Goal: Transaction & Acquisition: Purchase product/service

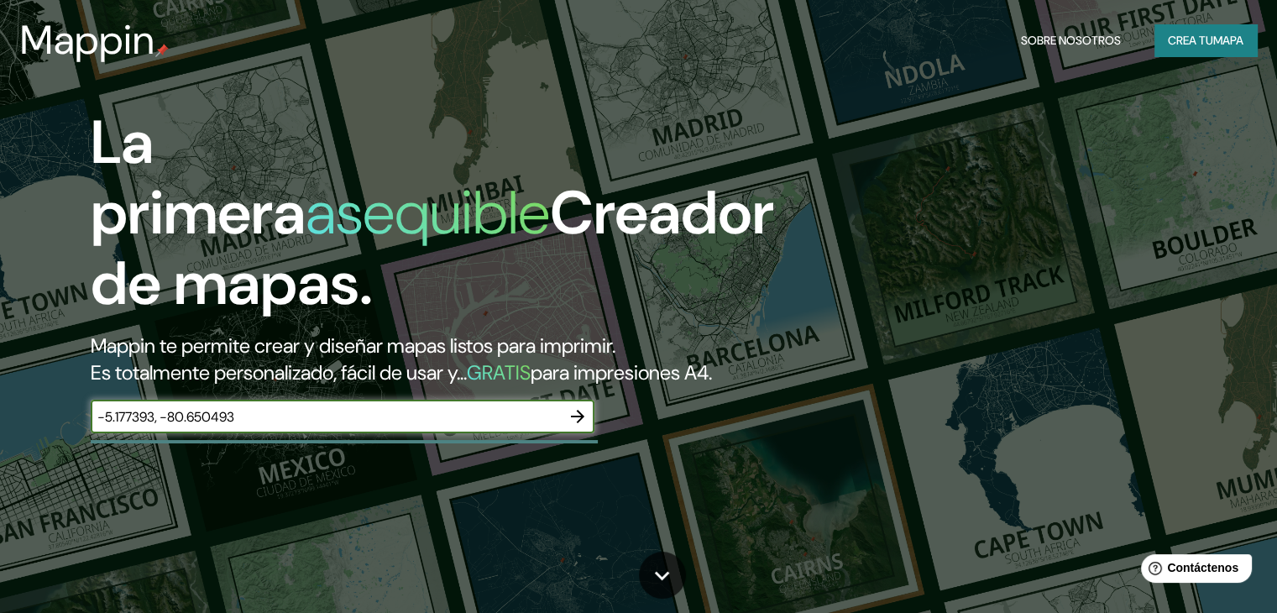
type input "-5.177393, -80.650493"
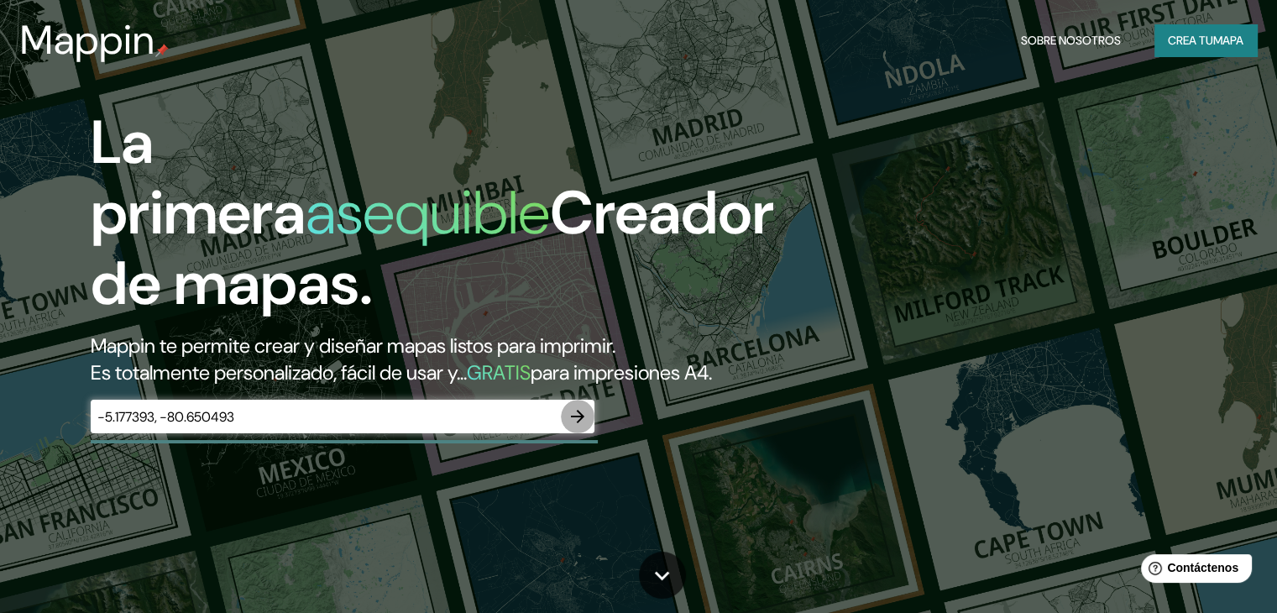
click at [580, 423] on icon "button" at bounding box center [577, 416] width 13 height 13
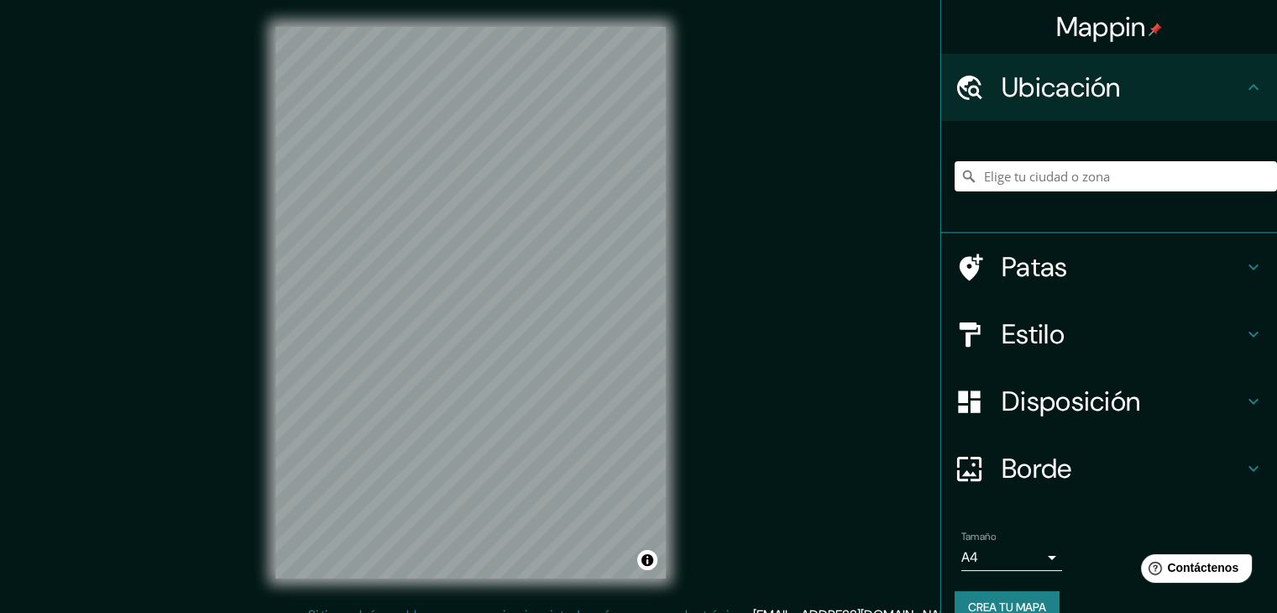
click at [981, 171] on input "Elige tu ciudad o zona" at bounding box center [1115, 176] width 322 height 30
paste input "-5.177393, -80.650493"
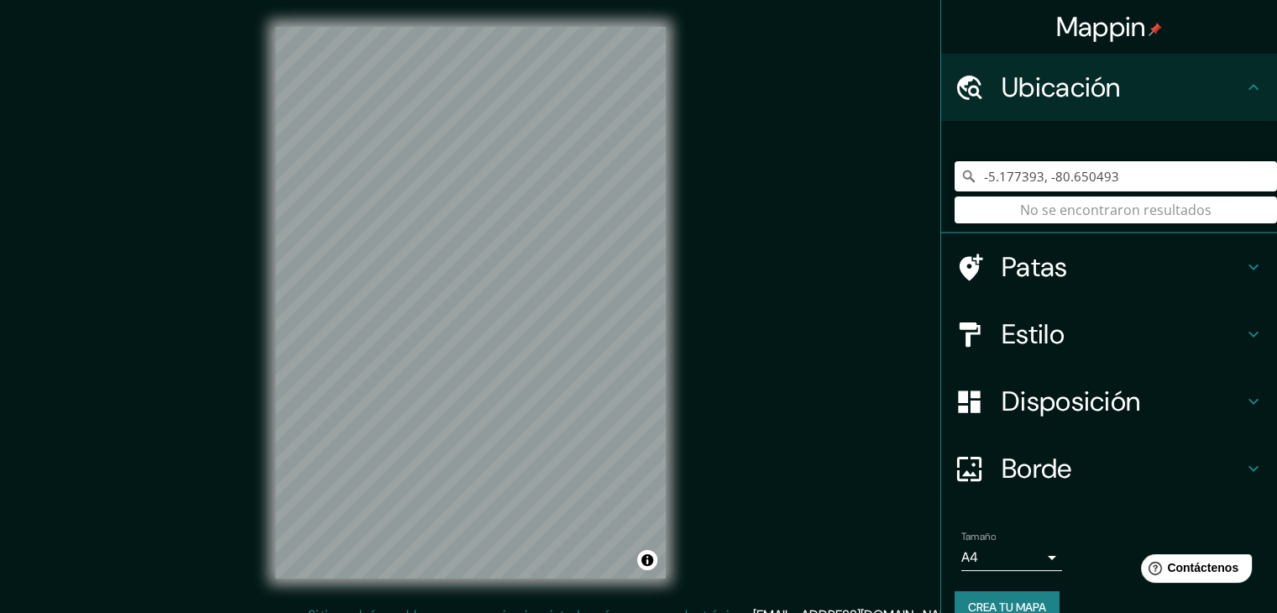
click at [981, 171] on input "-5.177393, -80.650493" at bounding box center [1115, 176] width 322 height 30
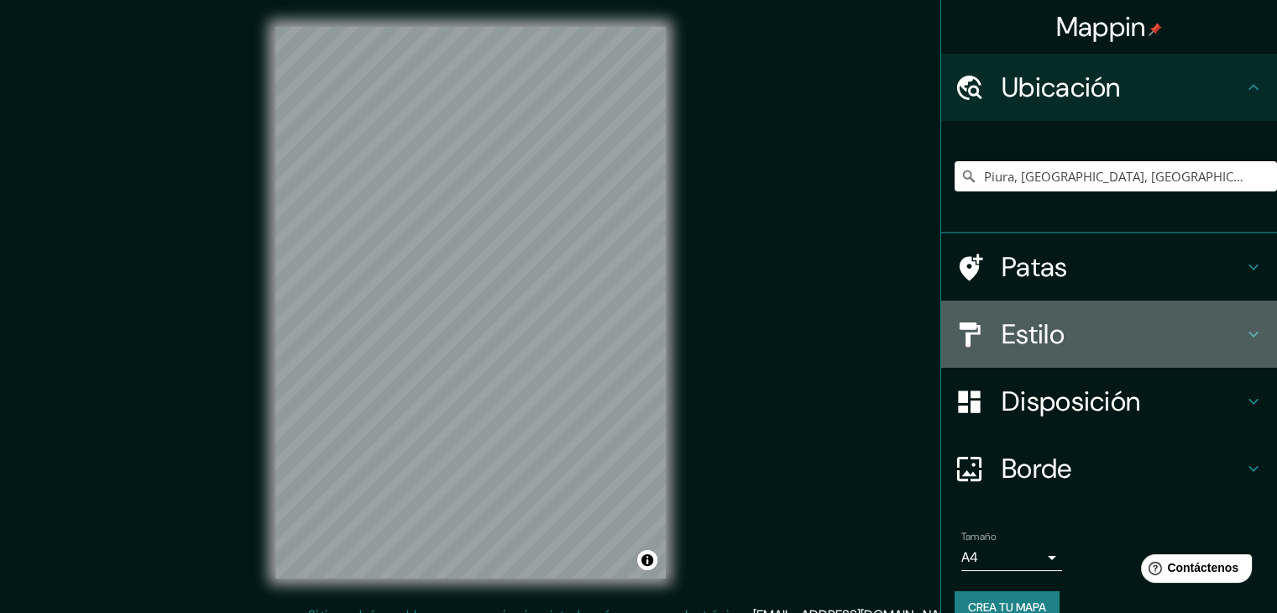
click at [1001, 328] on font "Estilo" at bounding box center [1032, 333] width 63 height 35
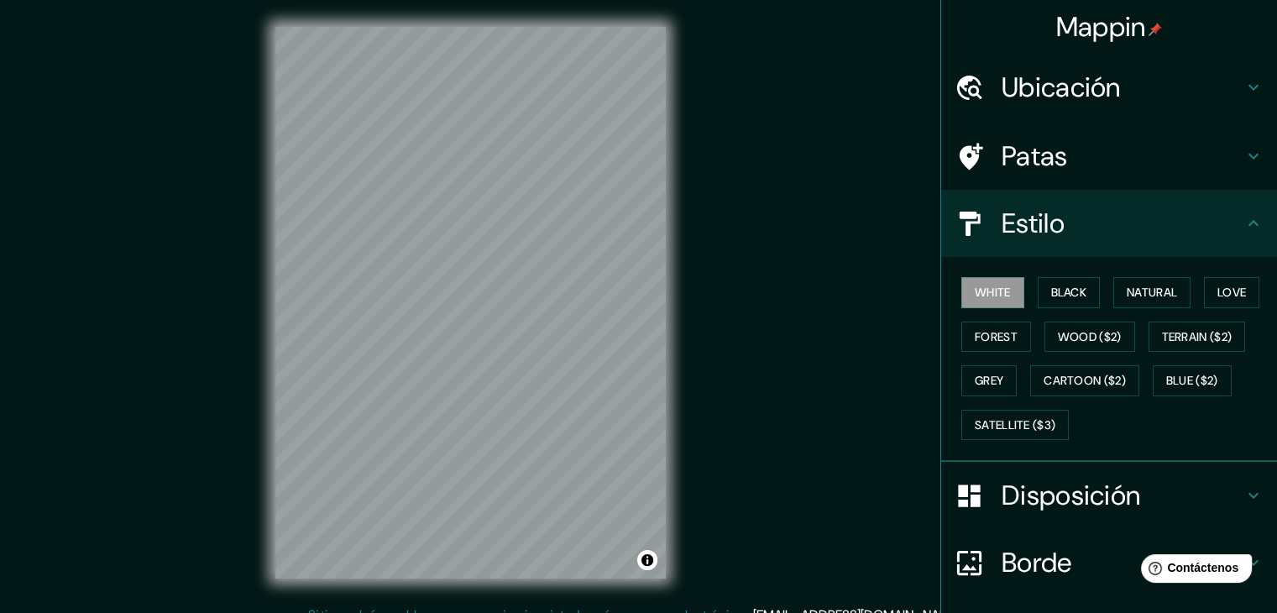
click at [1048, 257] on div "Estilo" at bounding box center [1109, 223] width 336 height 67
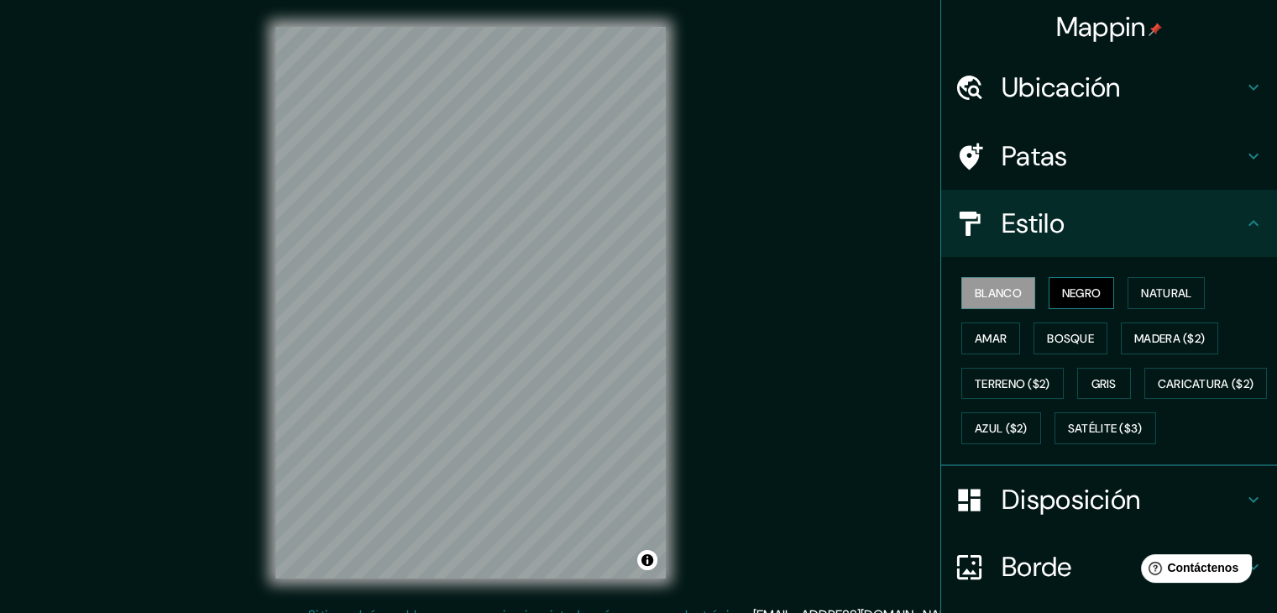
click at [1065, 296] on font "Negro" at bounding box center [1081, 292] width 39 height 15
click at [987, 290] on font "Blanco" at bounding box center [998, 292] width 47 height 15
click at [1078, 288] on font "Negro" at bounding box center [1081, 292] width 39 height 15
click at [670, 221] on div "© Mapbox © OpenStreetMap Improve this map" at bounding box center [470, 302] width 444 height 605
click at [272, 267] on div "© Mapbox © OpenStreetMap Improve this map" at bounding box center [470, 302] width 444 height 605
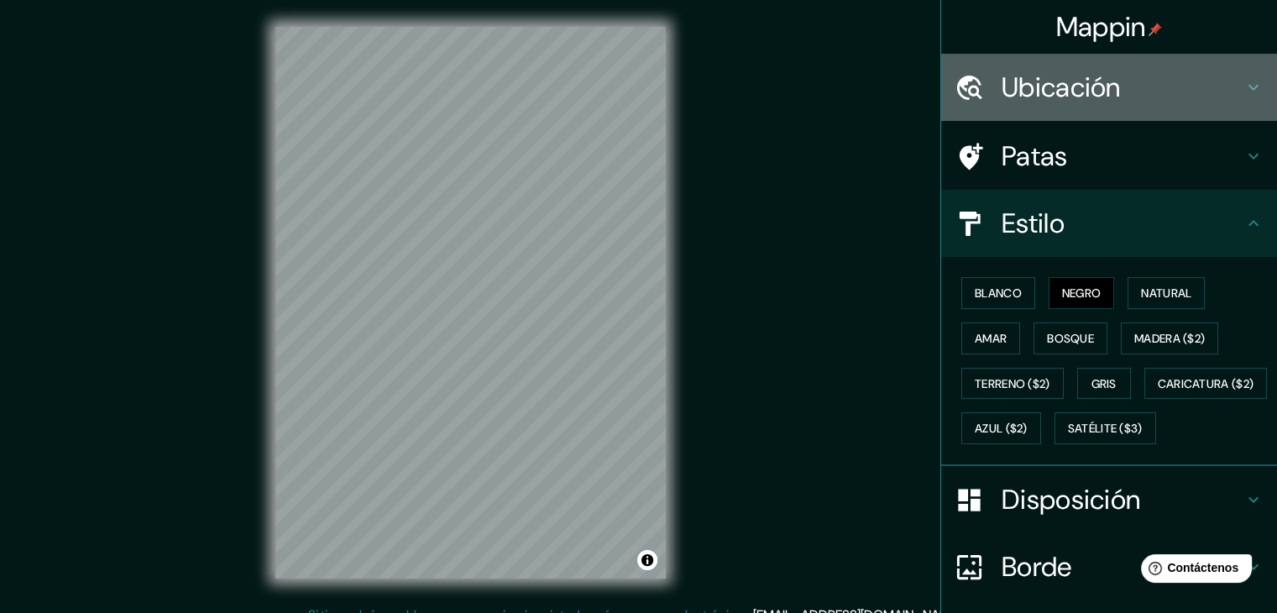
click at [1243, 81] on icon at bounding box center [1253, 87] width 20 height 20
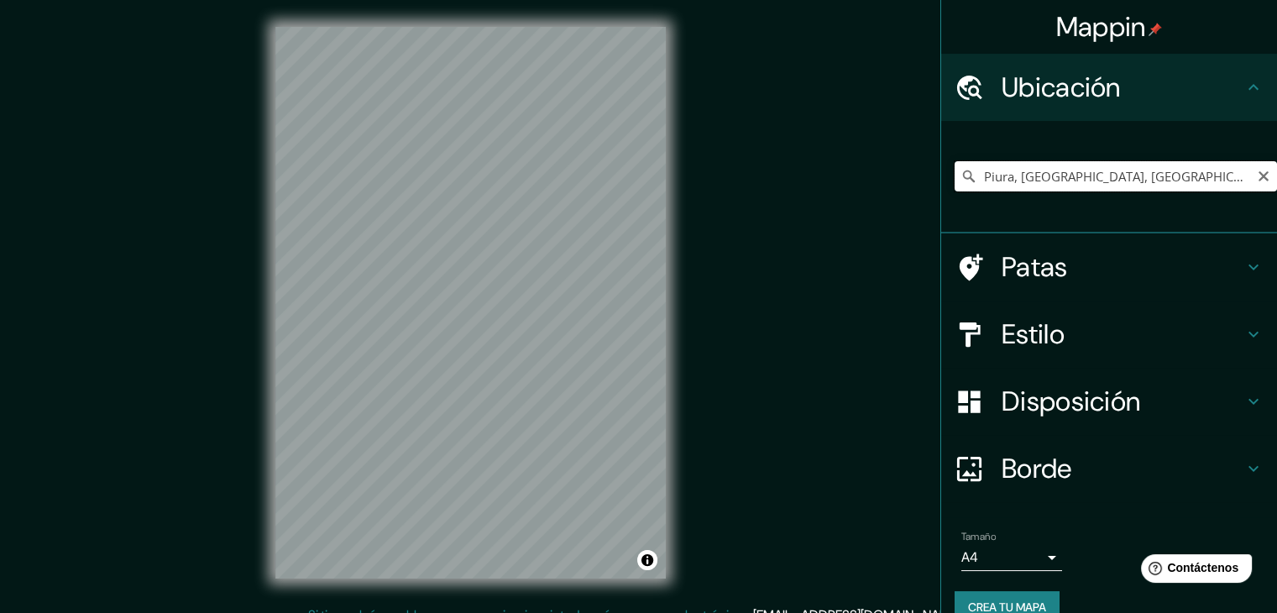
click at [1047, 179] on input "Piura, [GEOGRAPHIC_DATA], [GEOGRAPHIC_DATA]" at bounding box center [1115, 176] width 322 height 30
click at [1200, 182] on input "Piura, [GEOGRAPHIC_DATA], [GEOGRAPHIC_DATA]" at bounding box center [1115, 176] width 322 height 30
drag, startPoint x: 1200, startPoint y: 182, endPoint x: 1009, endPoint y: 162, distance: 192.5
click at [1009, 162] on input "Piura, [GEOGRAPHIC_DATA], [GEOGRAPHIC_DATA]" at bounding box center [1115, 176] width 322 height 30
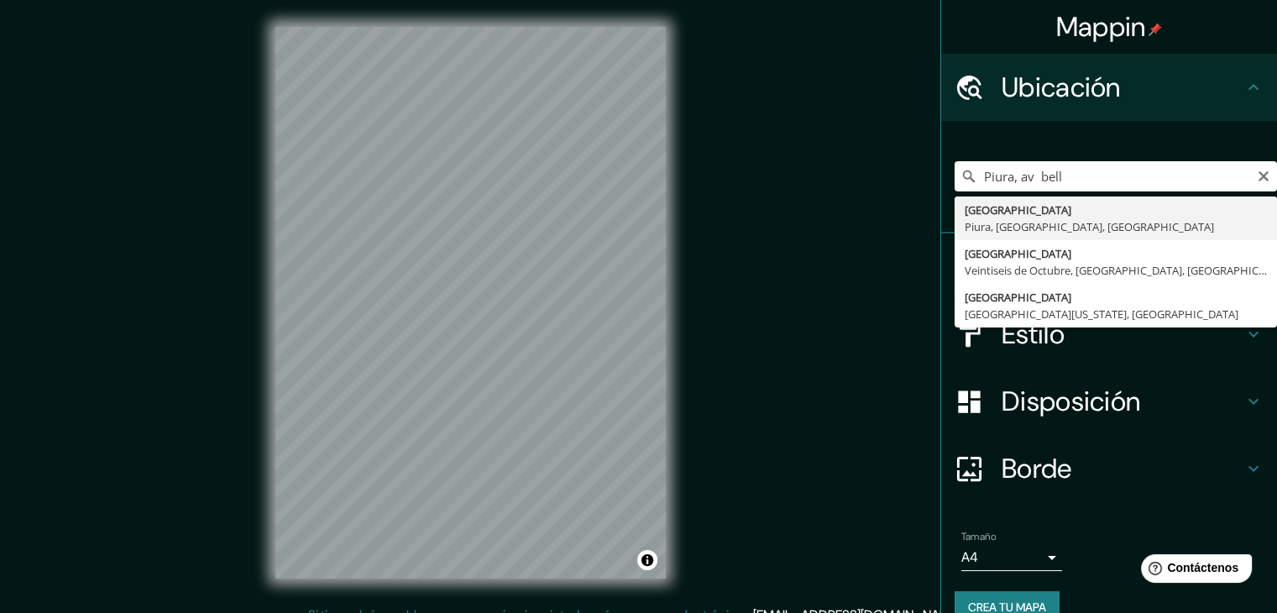
type input "[GEOGRAPHIC_DATA], [GEOGRAPHIC_DATA], [GEOGRAPHIC_DATA], [GEOGRAPHIC_DATA]"
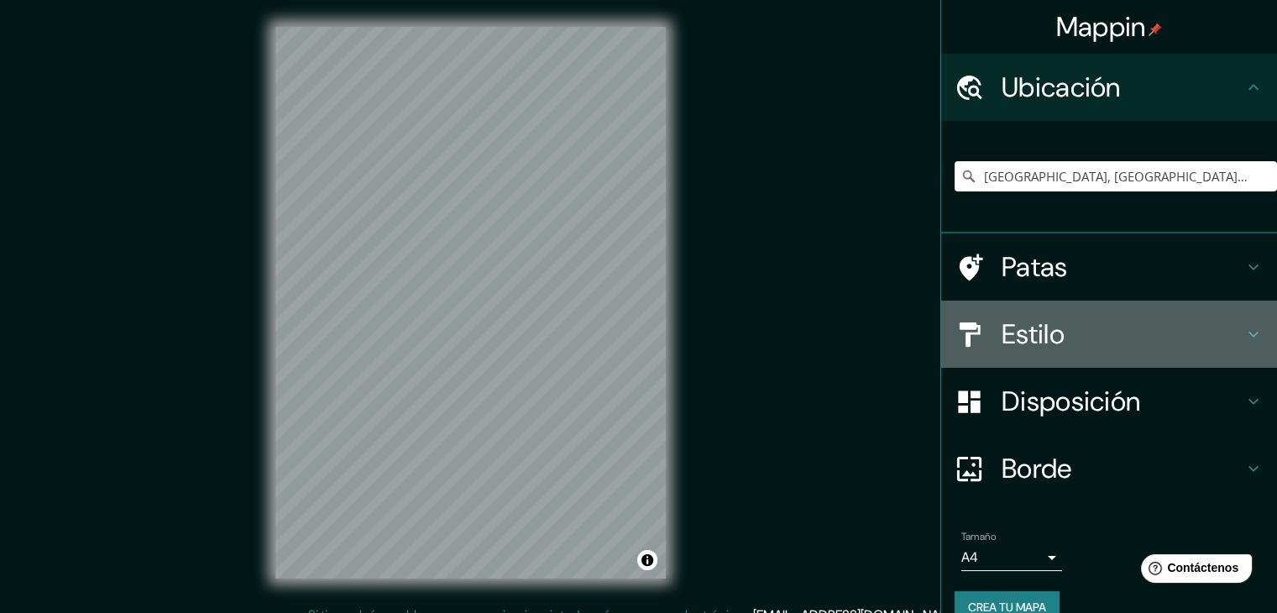
click at [1054, 337] on h4 "Estilo" at bounding box center [1122, 334] width 242 height 34
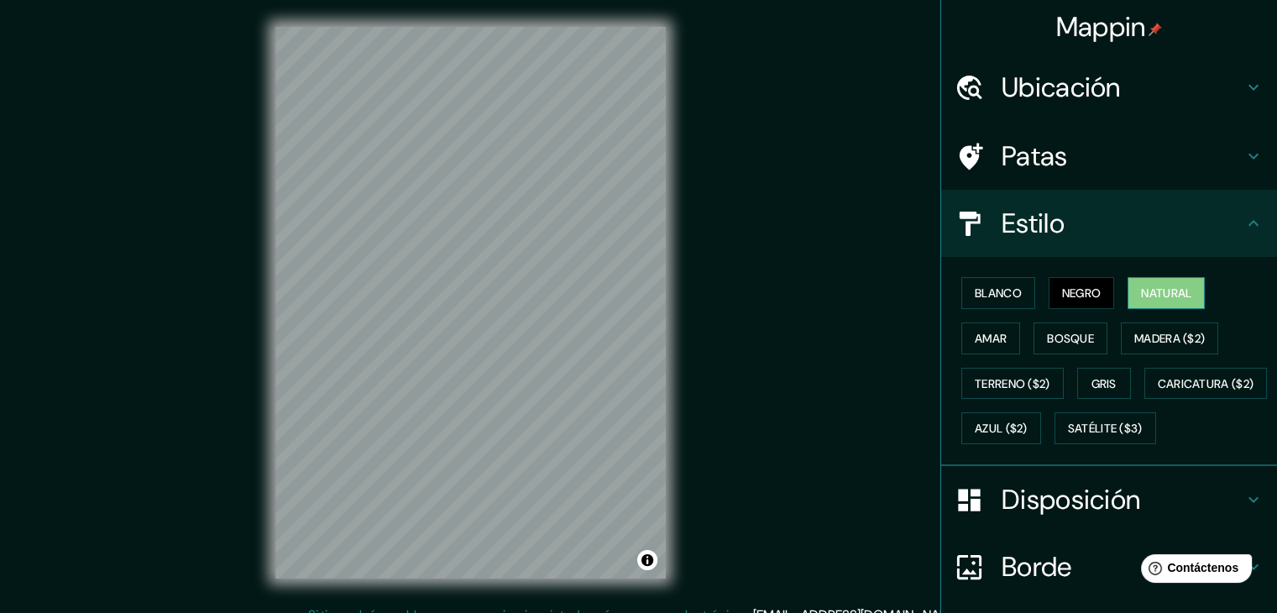
click at [1182, 301] on font "Natural" at bounding box center [1166, 293] width 50 height 22
click at [998, 332] on button "Amar" at bounding box center [990, 338] width 59 height 32
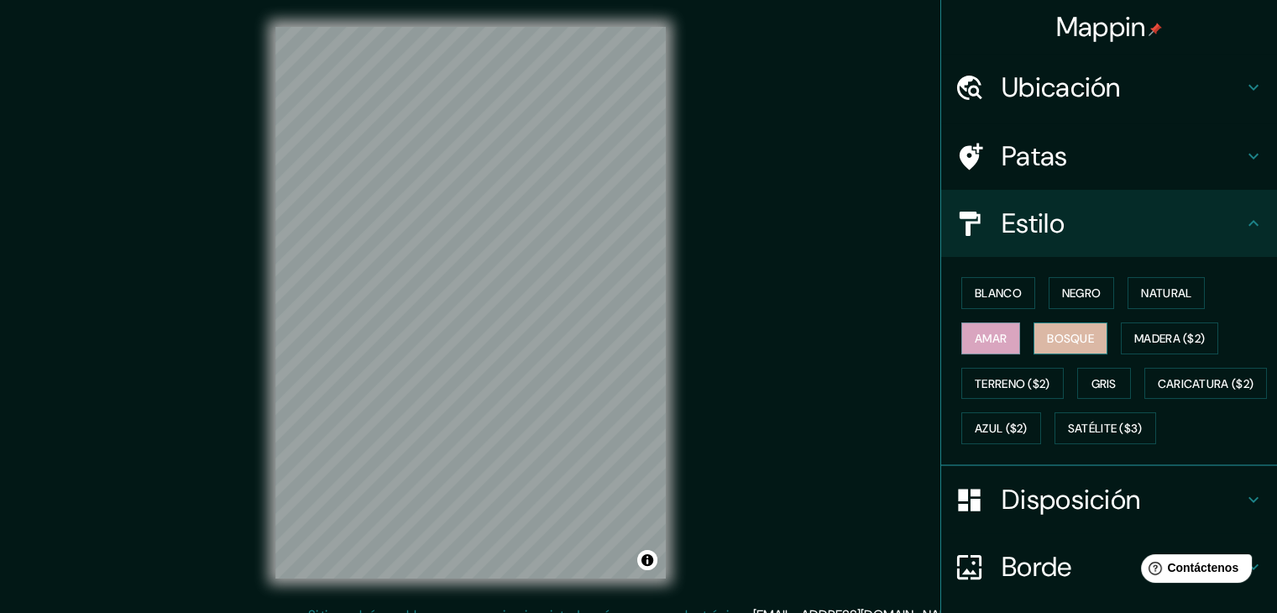
click at [1055, 335] on font "Bosque" at bounding box center [1070, 338] width 47 height 15
click at [1158, 333] on font "Madera ($2)" at bounding box center [1169, 338] width 71 height 15
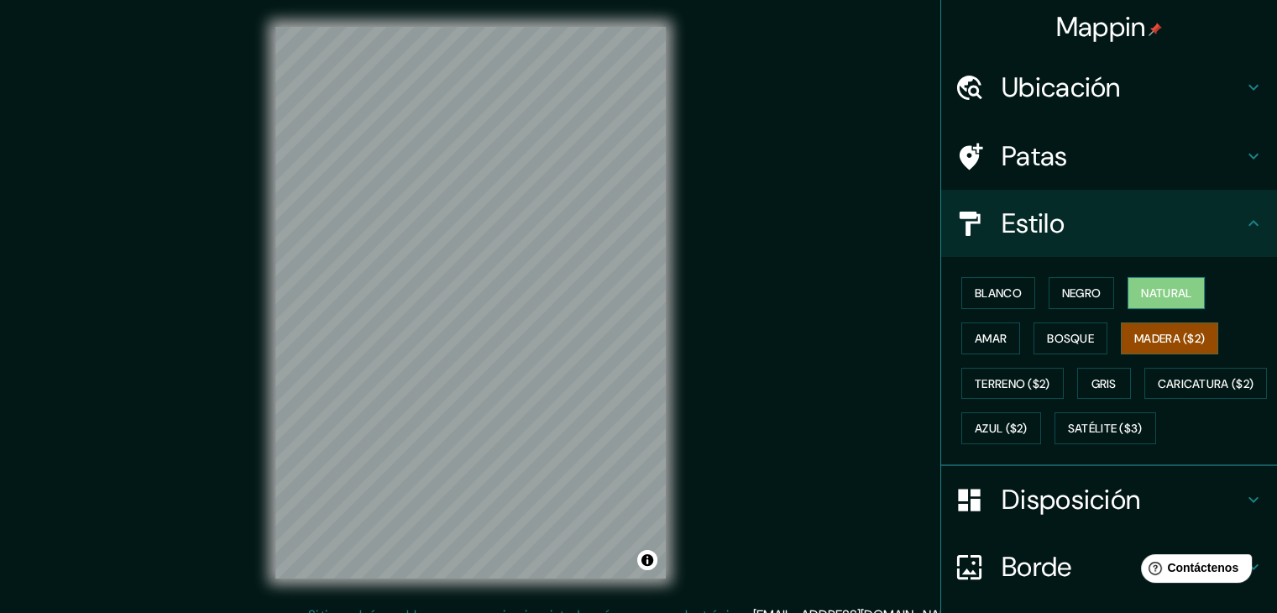
click at [1152, 295] on font "Natural" at bounding box center [1166, 292] width 50 height 15
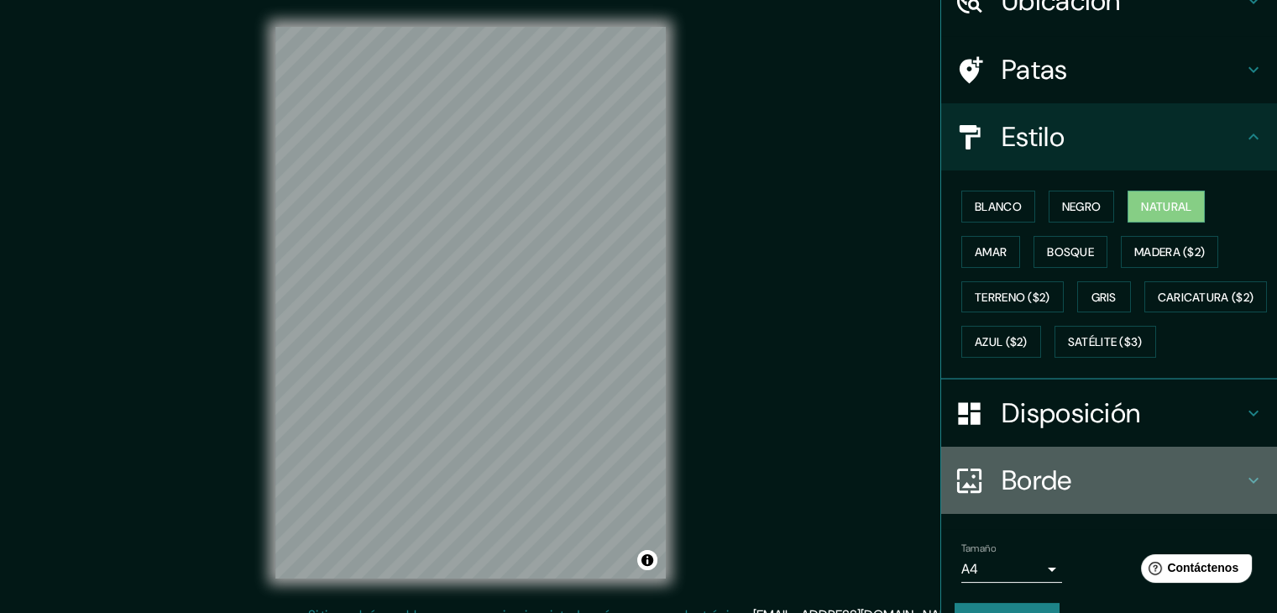
click at [1035, 498] on font "Borde" at bounding box center [1036, 480] width 71 height 35
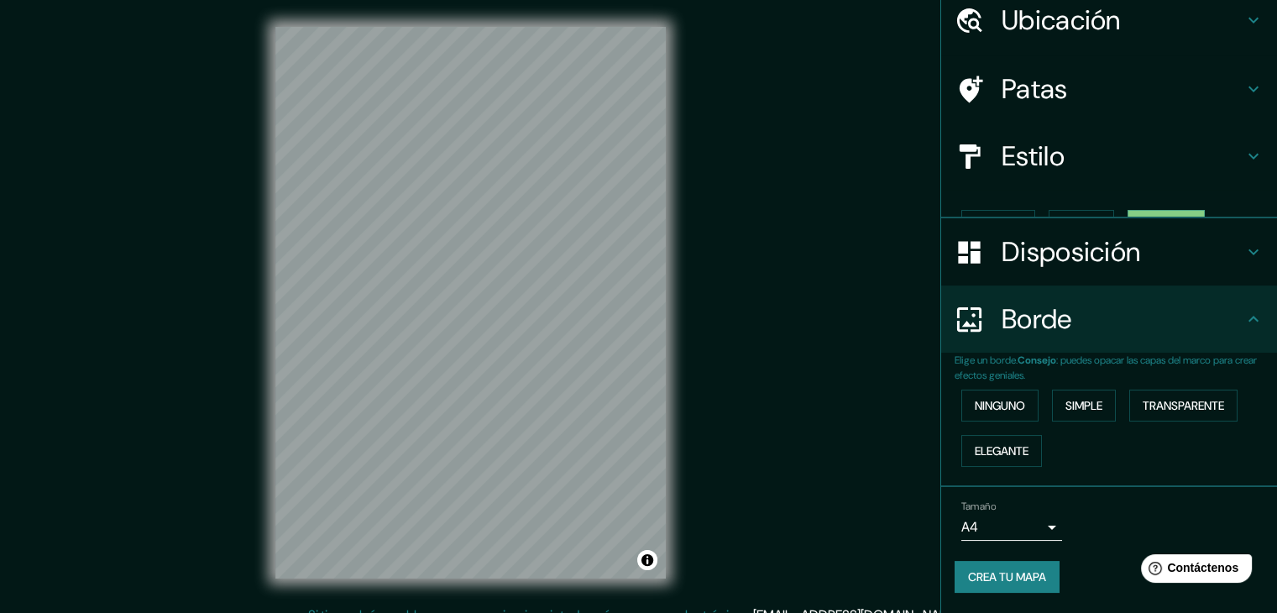
scroll to position [38, 0]
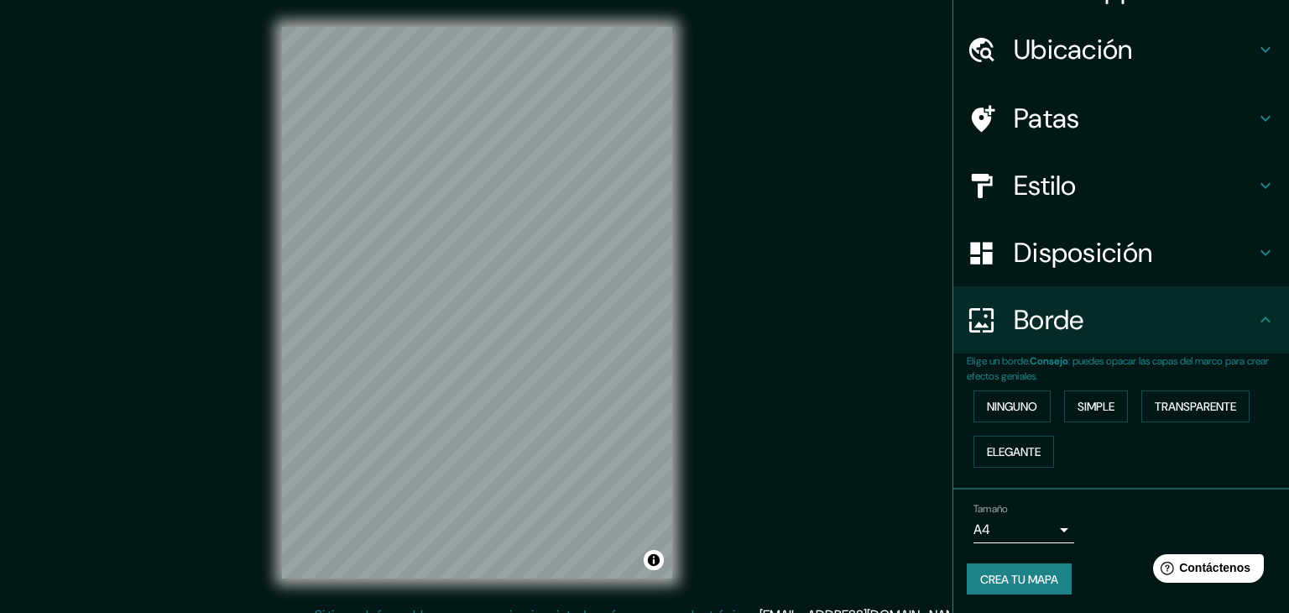
click at [1048, 527] on body "Mappin Ubicación [GEOGRAPHIC_DATA], [GEOGRAPHIC_DATA], [GEOGRAPHIC_DATA], [GEOG…" at bounding box center [644, 306] width 1289 height 613
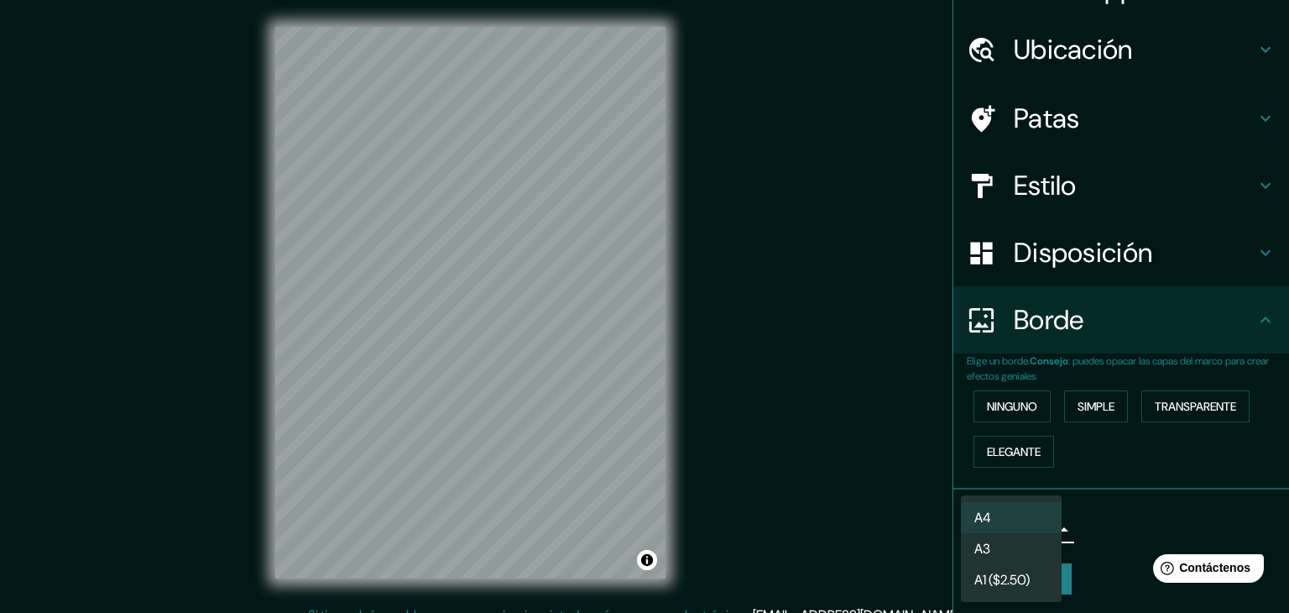
click at [1012, 578] on font "A1 ($2.50)" at bounding box center [1002, 580] width 55 height 18
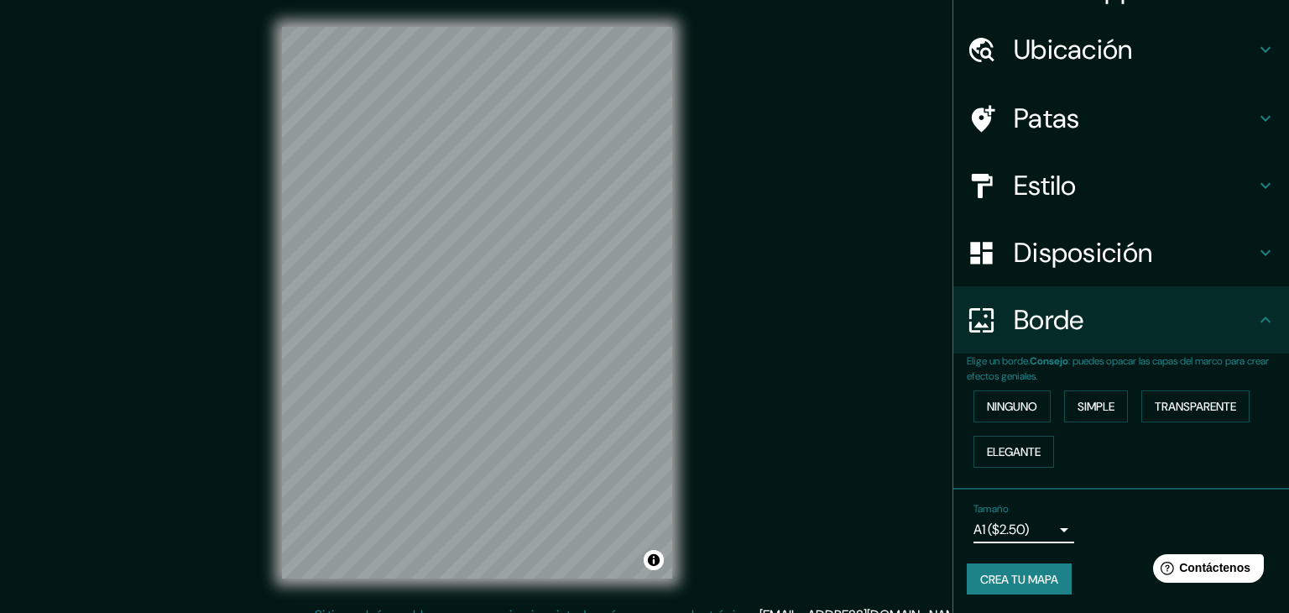
click at [1034, 521] on body "Mappin Ubicación [GEOGRAPHIC_DATA], [GEOGRAPHIC_DATA], [GEOGRAPHIC_DATA], [GEOG…" at bounding box center [644, 306] width 1289 height 613
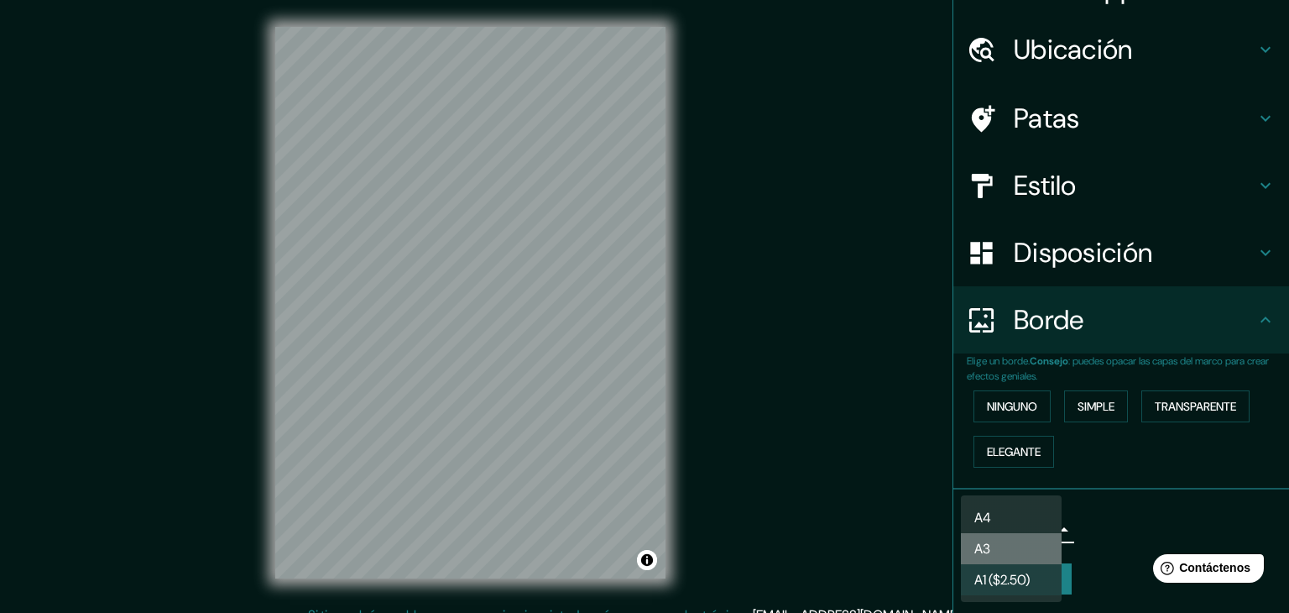
click at [996, 546] on li "A3" at bounding box center [1011, 548] width 101 height 31
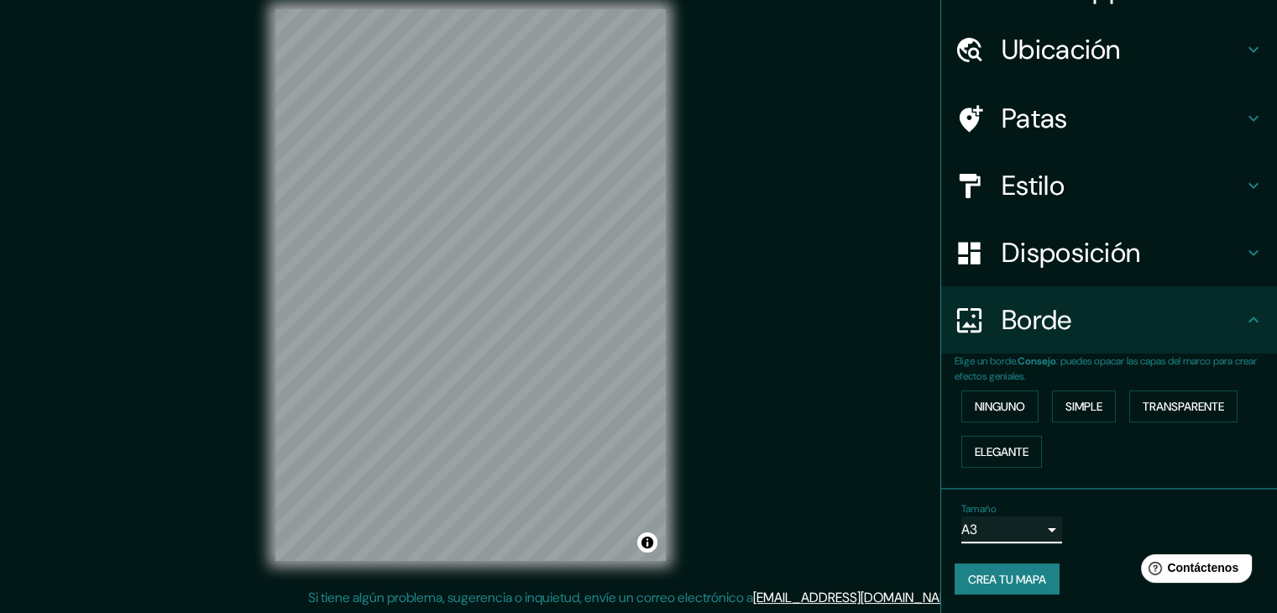
scroll to position [0, 0]
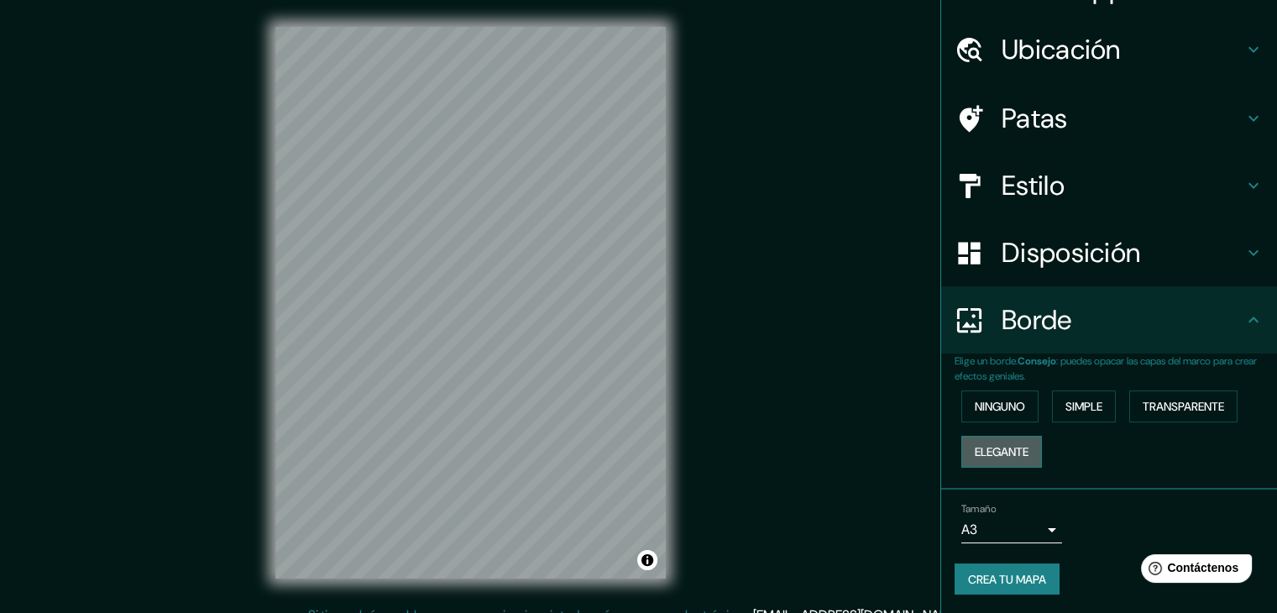
click at [1011, 455] on font "Elegante" at bounding box center [1002, 451] width 54 height 15
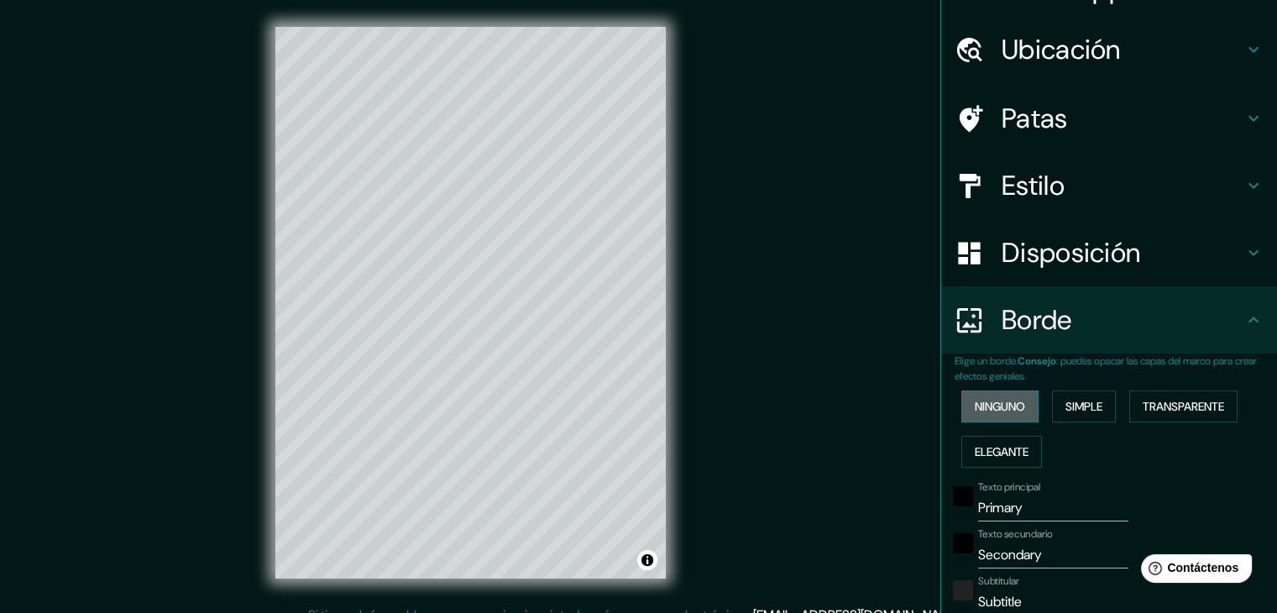
click at [1001, 410] on font "Ninguno" at bounding box center [1000, 406] width 50 height 15
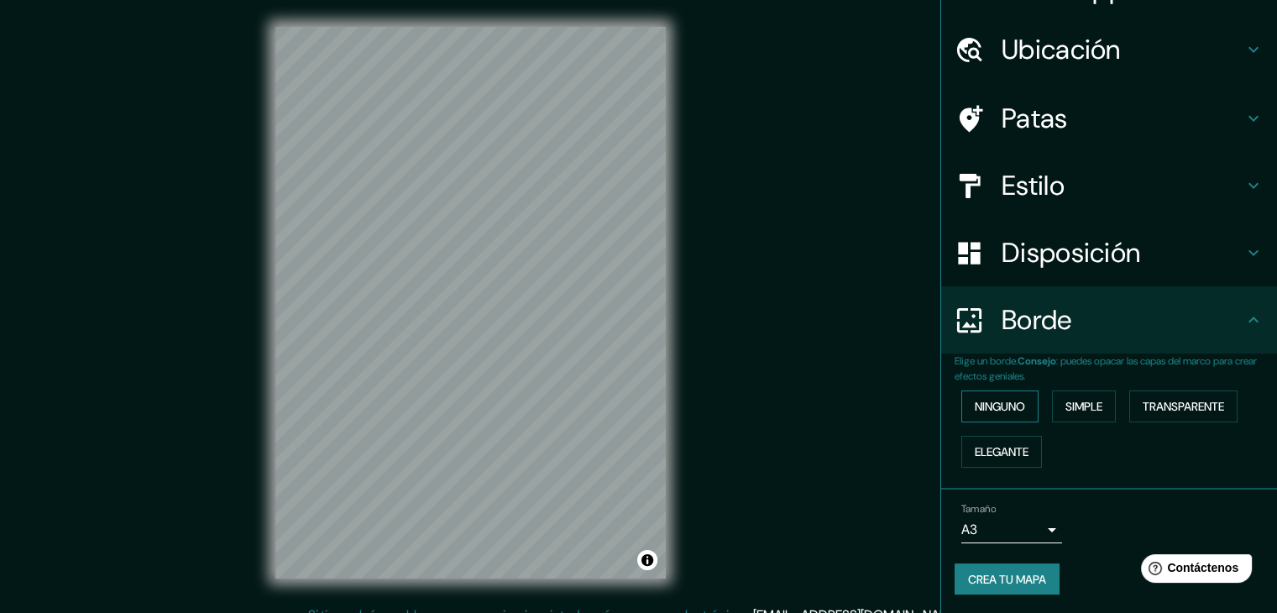
scroll to position [19, 0]
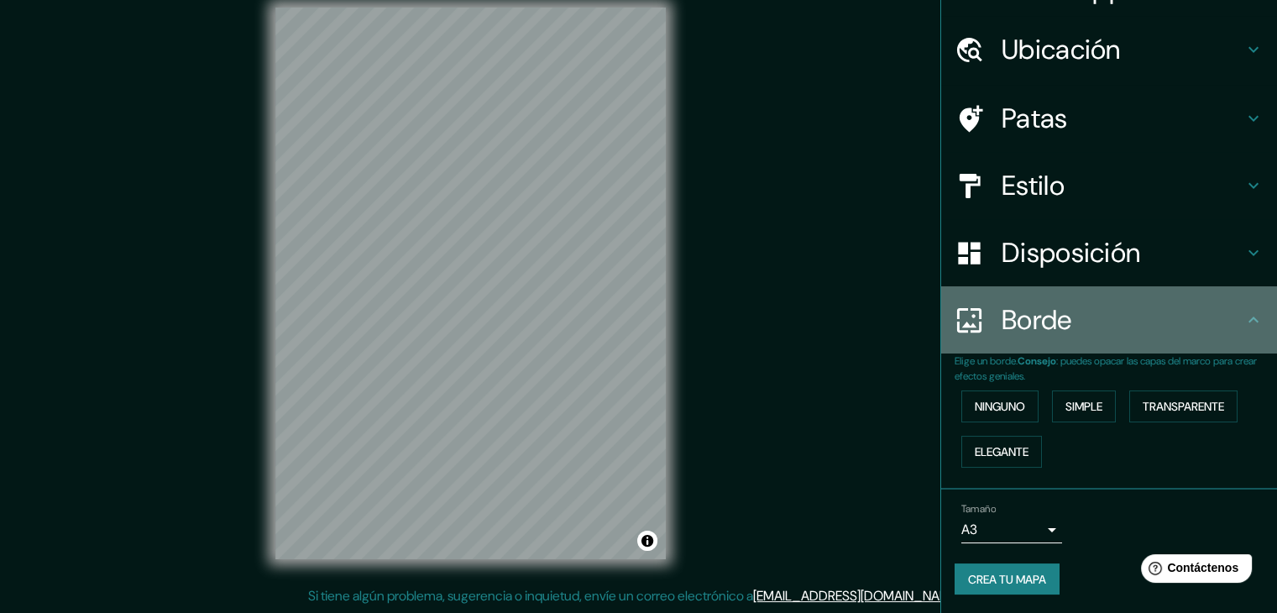
click at [1142, 312] on h4 "Borde" at bounding box center [1122, 320] width 242 height 34
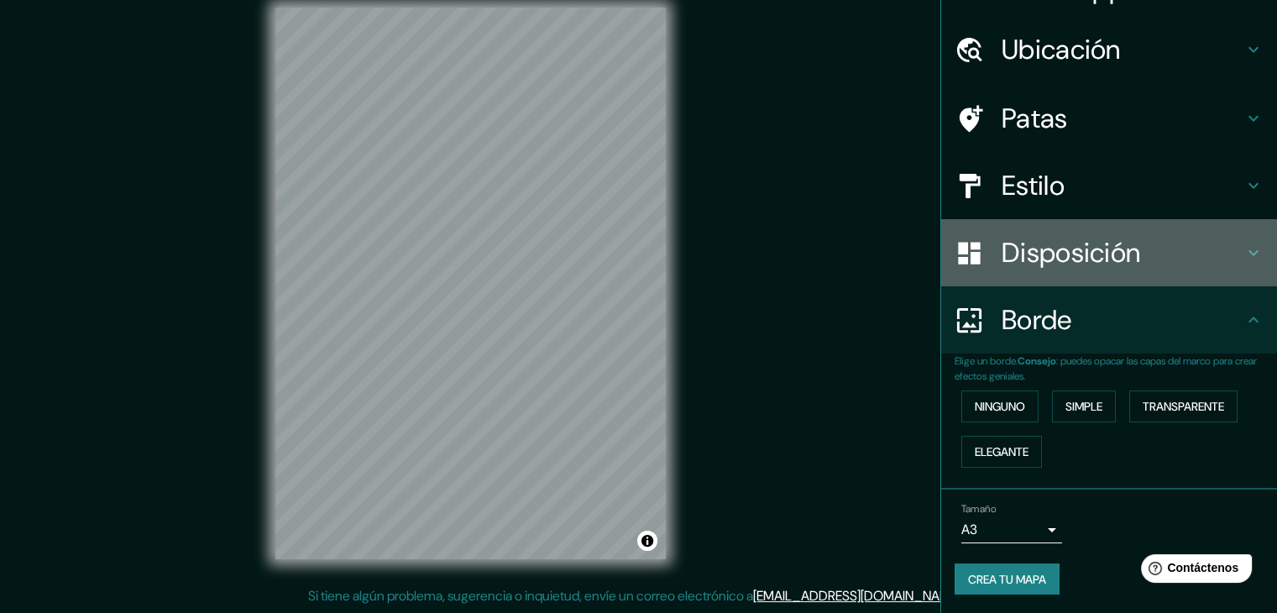
click at [1121, 265] on font "Disposición" at bounding box center [1070, 252] width 139 height 35
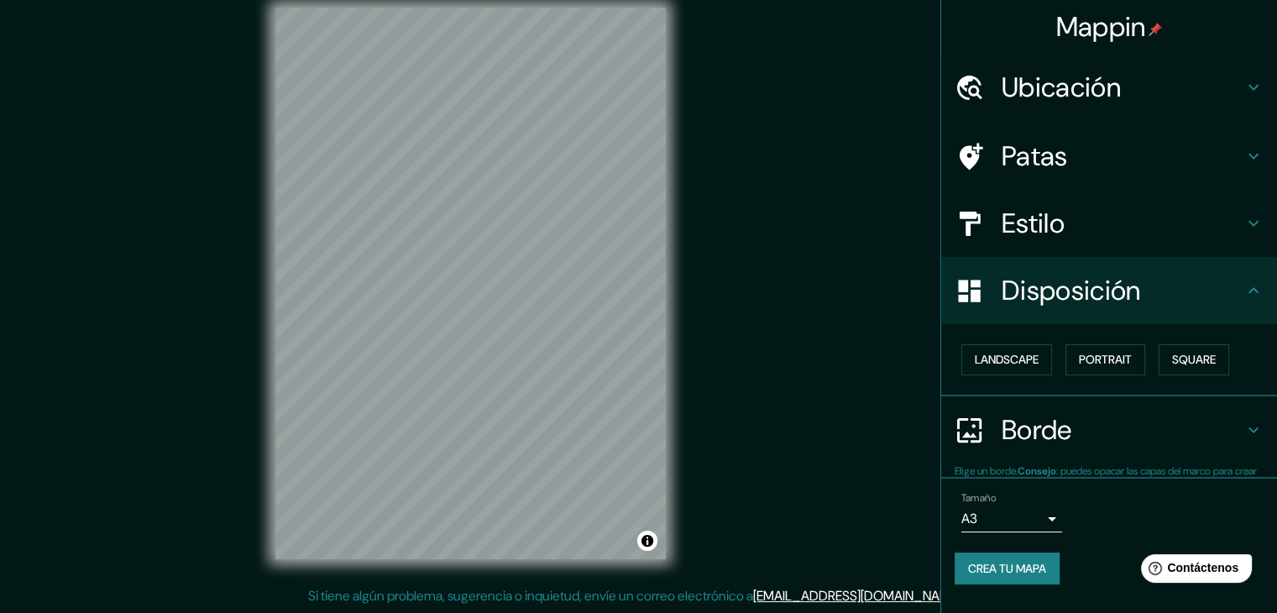
scroll to position [0, 0]
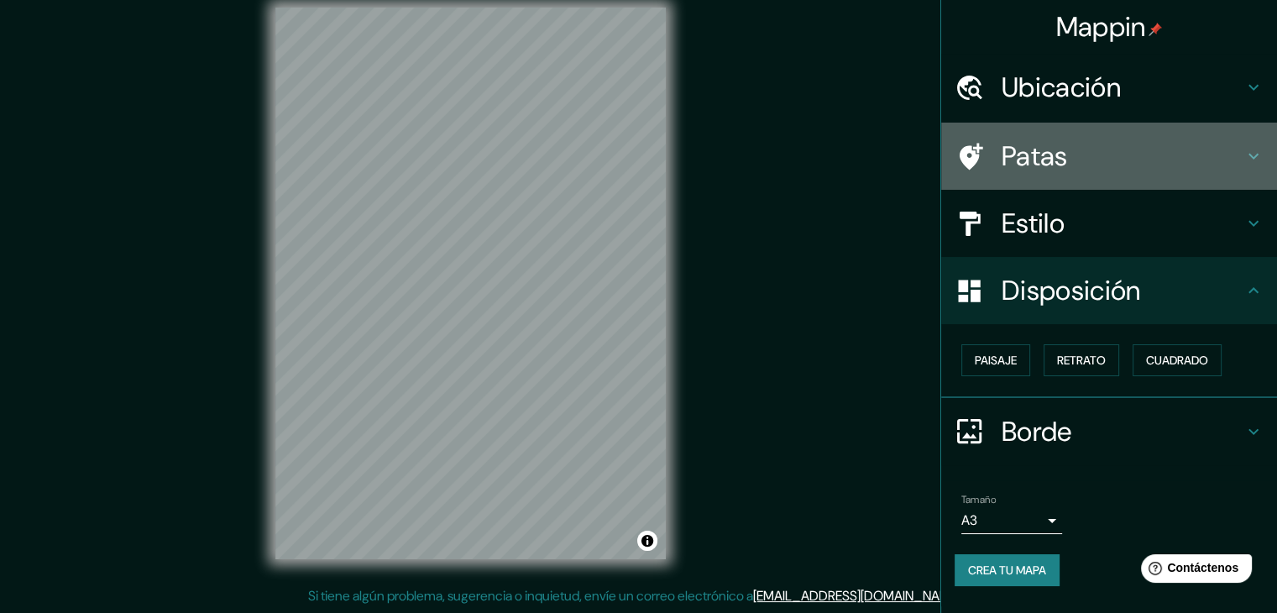
click at [1132, 152] on h4 "Patas" at bounding box center [1122, 156] width 242 height 34
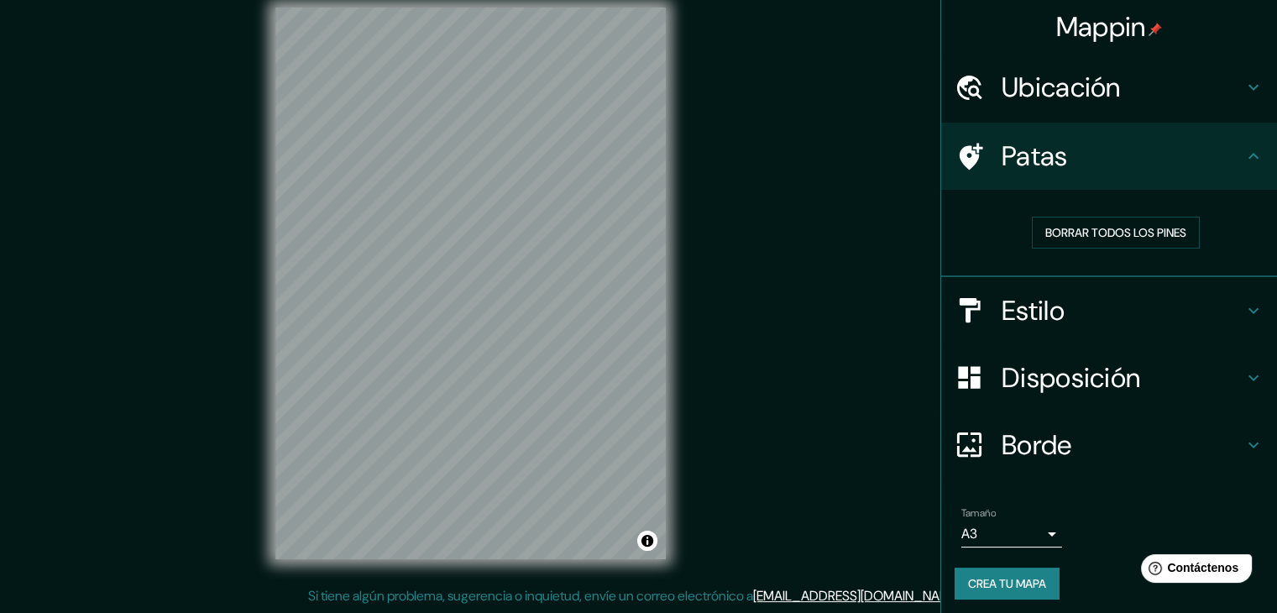
click at [1132, 152] on h4 "Patas" at bounding box center [1122, 156] width 242 height 34
click at [994, 585] on font "Crea tu mapa" at bounding box center [1007, 583] width 78 height 15
click at [973, 578] on font "Crea tu mapa" at bounding box center [1007, 583] width 78 height 15
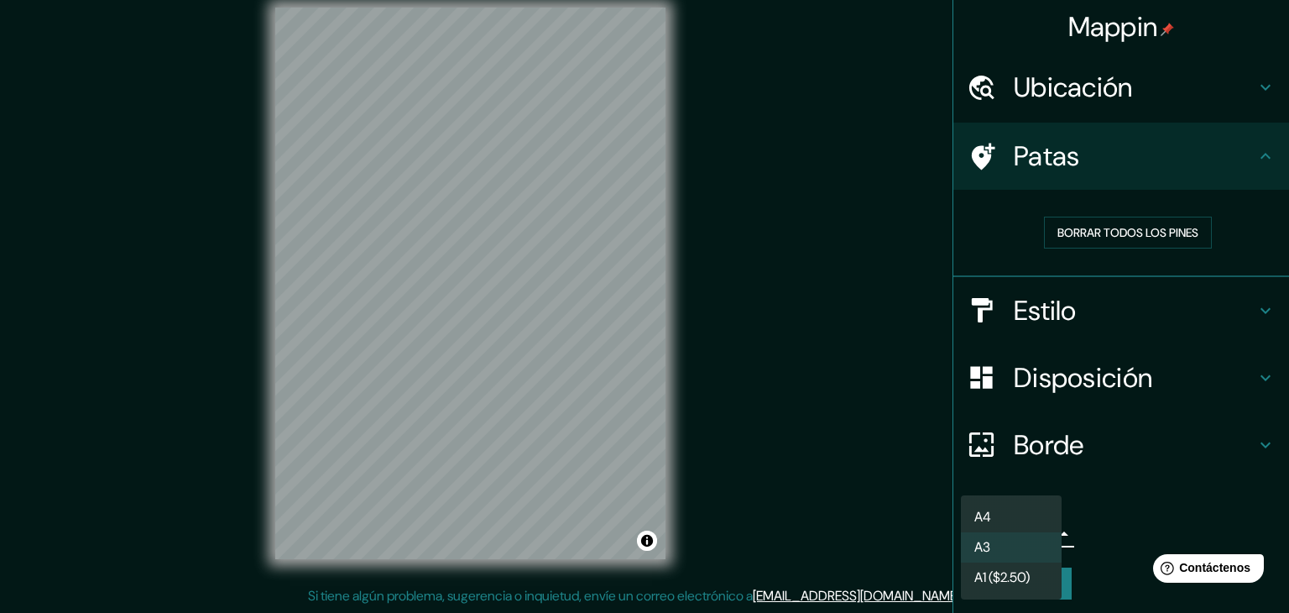
click at [1017, 536] on body "Mappin Ubicación [GEOGRAPHIC_DATA], [GEOGRAPHIC_DATA], [GEOGRAPHIC_DATA], [GEOG…" at bounding box center [644, 287] width 1289 height 613
click at [994, 516] on li "A4" at bounding box center [1011, 517] width 101 height 30
type input "single"
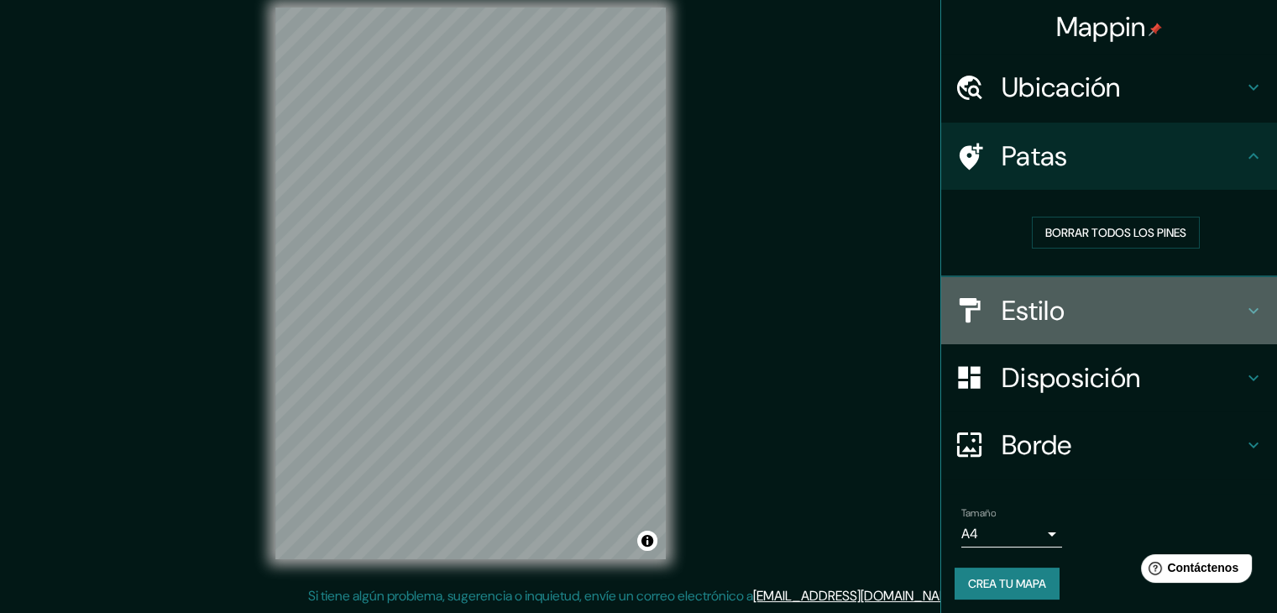
click at [1023, 335] on div "Estilo" at bounding box center [1109, 310] width 336 height 67
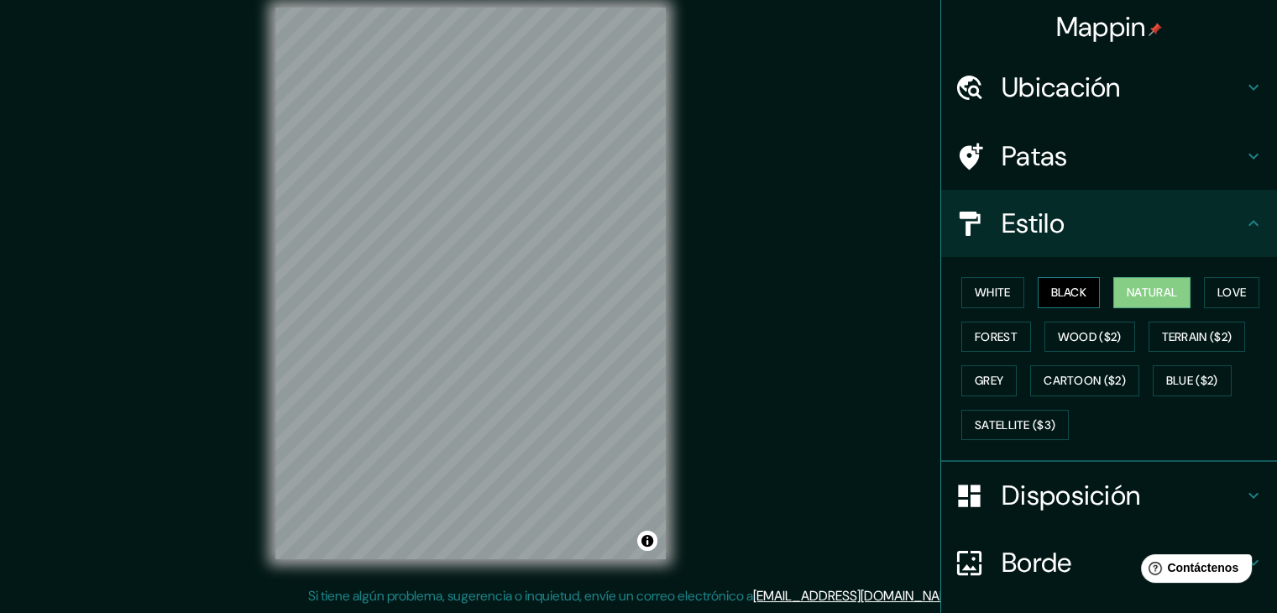
click at [1066, 285] on button "Black" at bounding box center [1069, 292] width 63 height 31
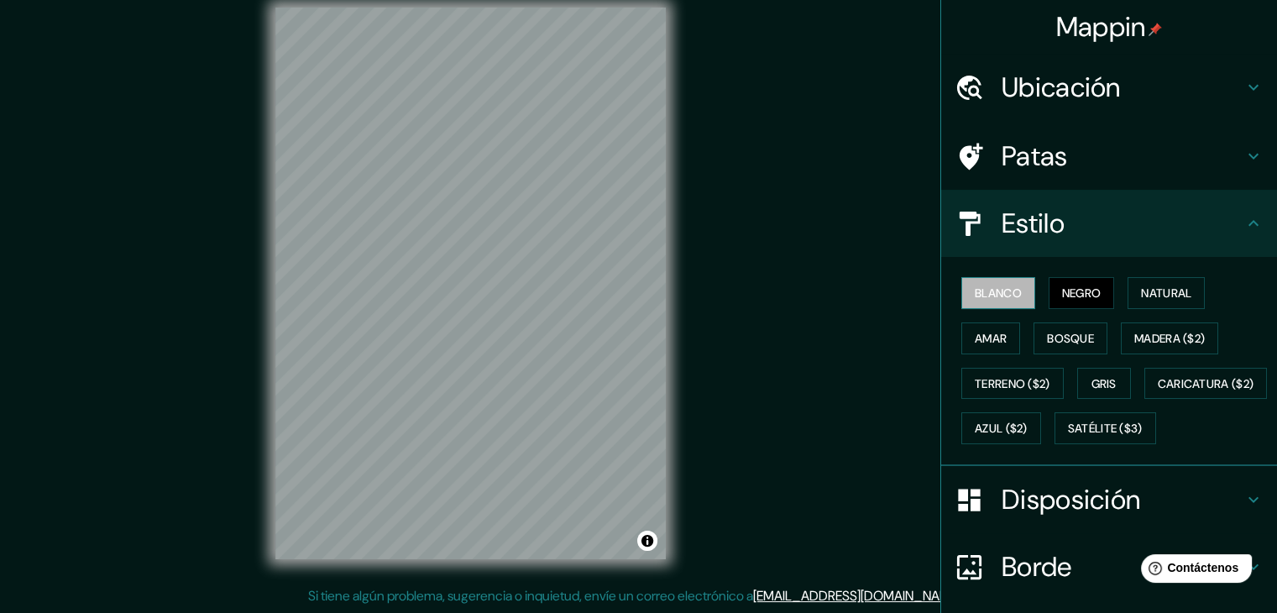
click at [989, 291] on font "Blanco" at bounding box center [998, 292] width 47 height 15
click at [1062, 291] on font "Negro" at bounding box center [1081, 292] width 39 height 15
click at [1043, 89] on font "Ubicación" at bounding box center [1060, 87] width 119 height 35
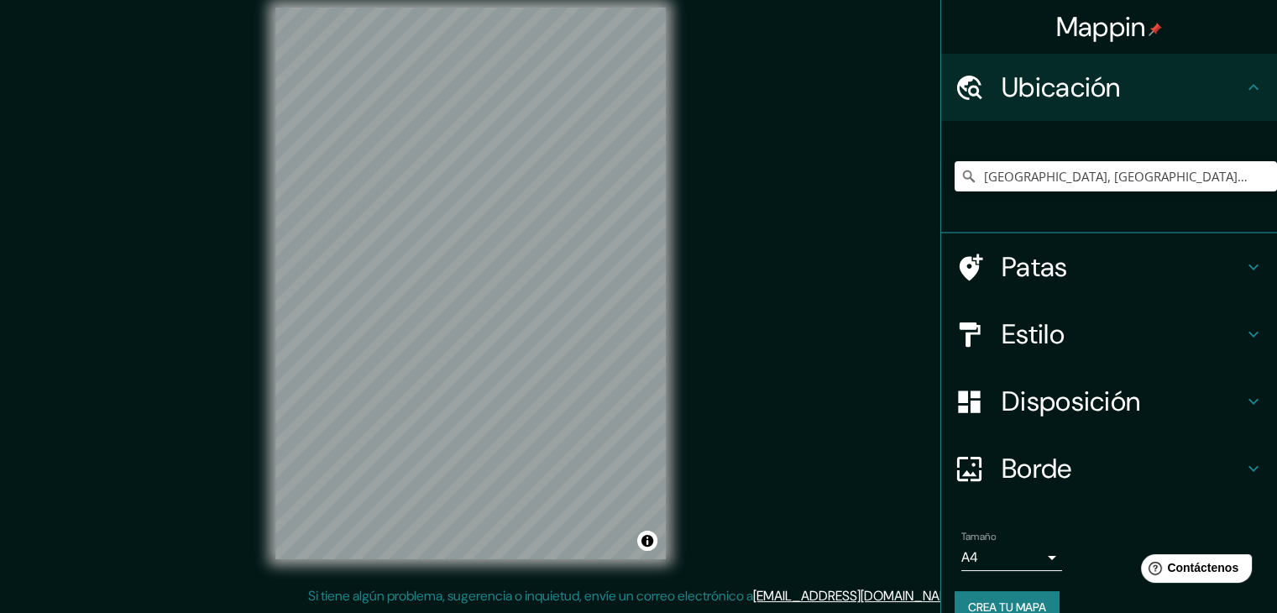
click at [1049, 339] on font "Estilo" at bounding box center [1032, 333] width 63 height 35
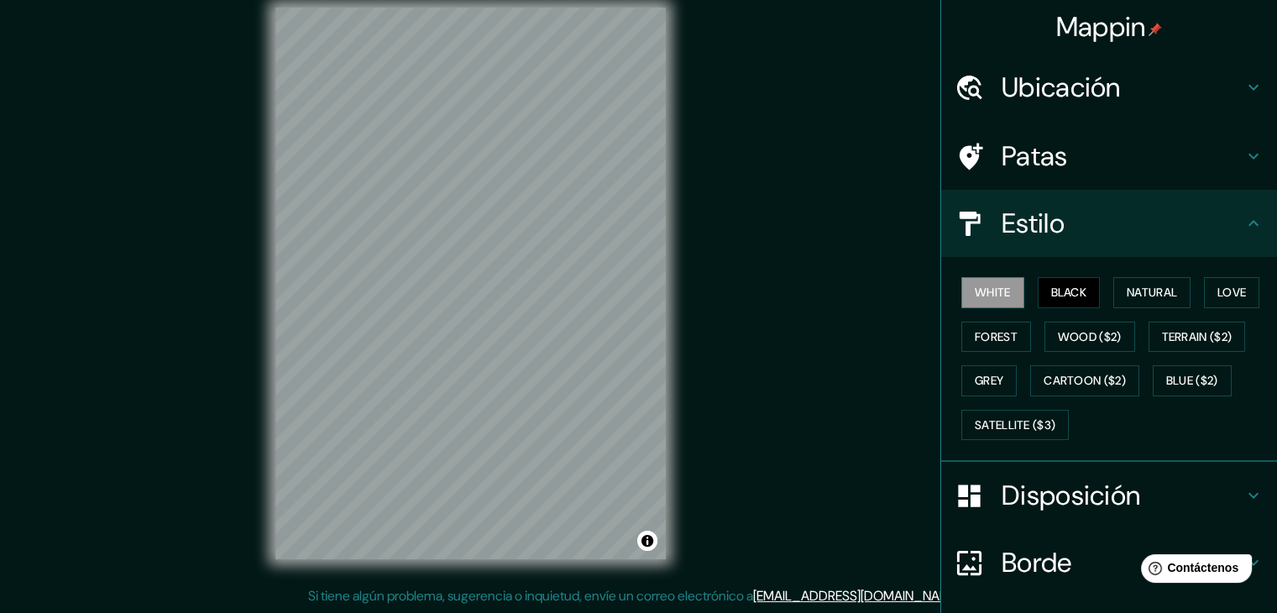
click at [991, 288] on button "White" at bounding box center [992, 292] width 63 height 31
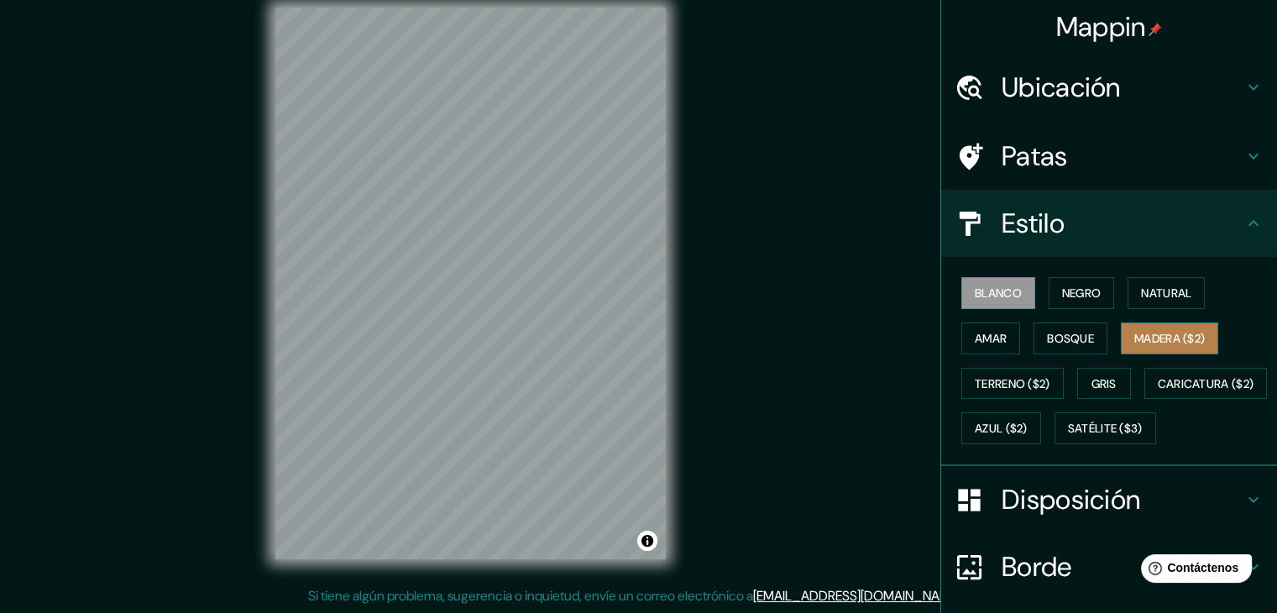
click at [1152, 323] on button "Madera ($2)" at bounding box center [1169, 338] width 97 height 32
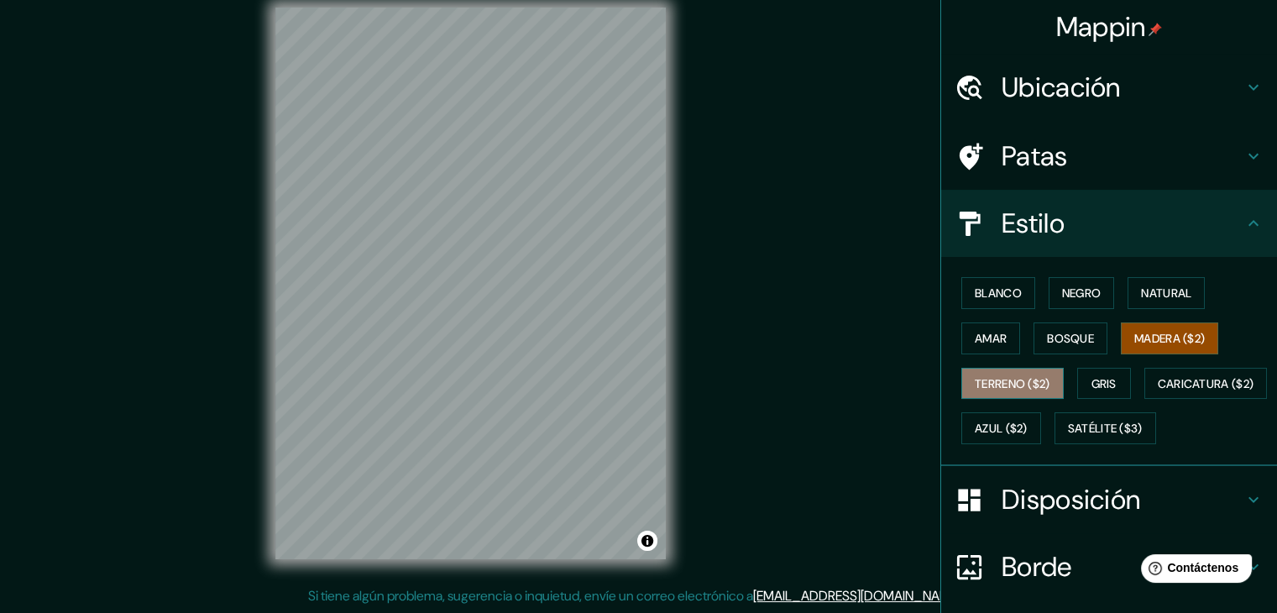
click at [1006, 387] on font "Terreno ($2)" at bounding box center [1013, 383] width 76 height 15
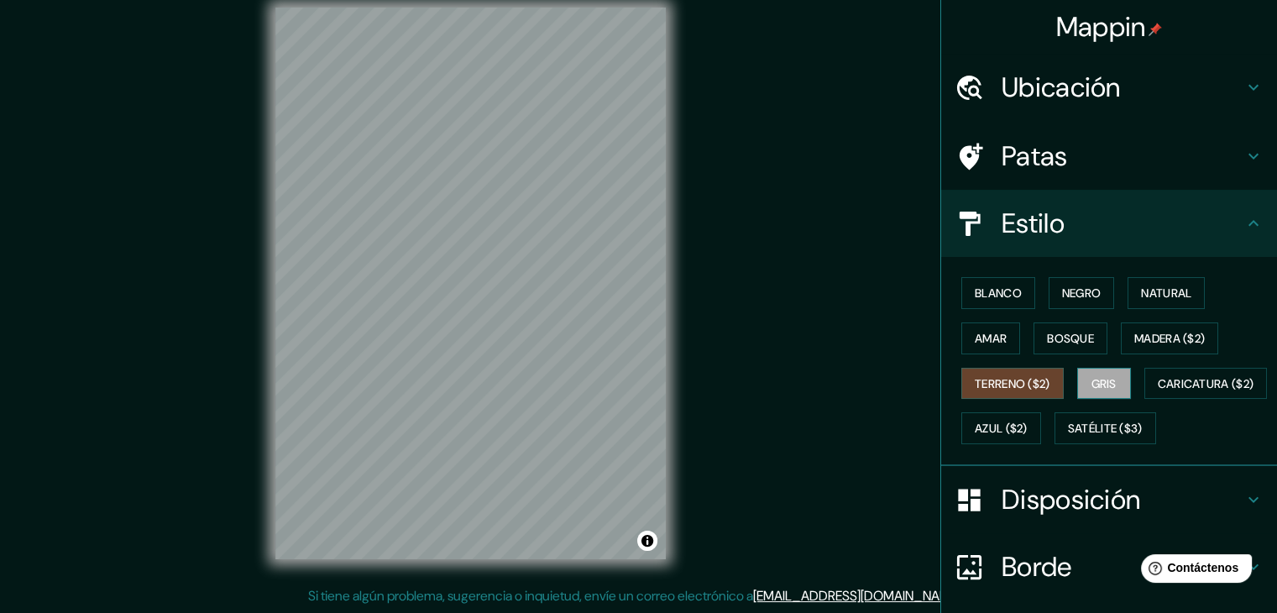
click at [1091, 383] on font "Gris" at bounding box center [1103, 383] width 25 height 15
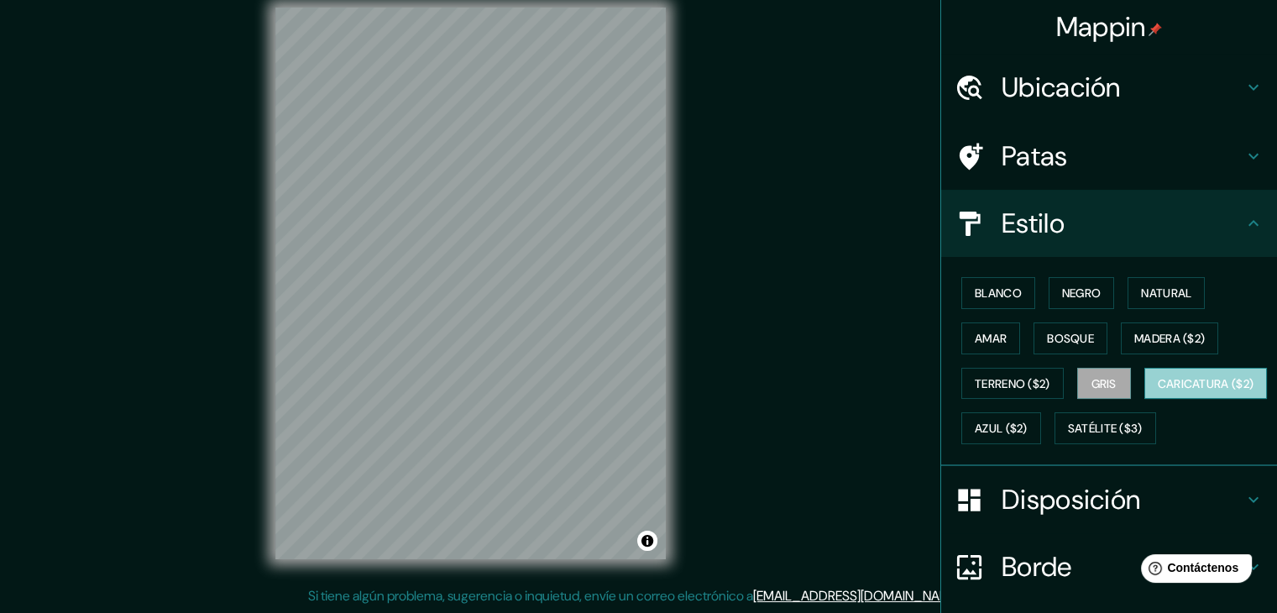
click at [1158, 391] on font "Caricatura ($2)" at bounding box center [1206, 383] width 97 height 15
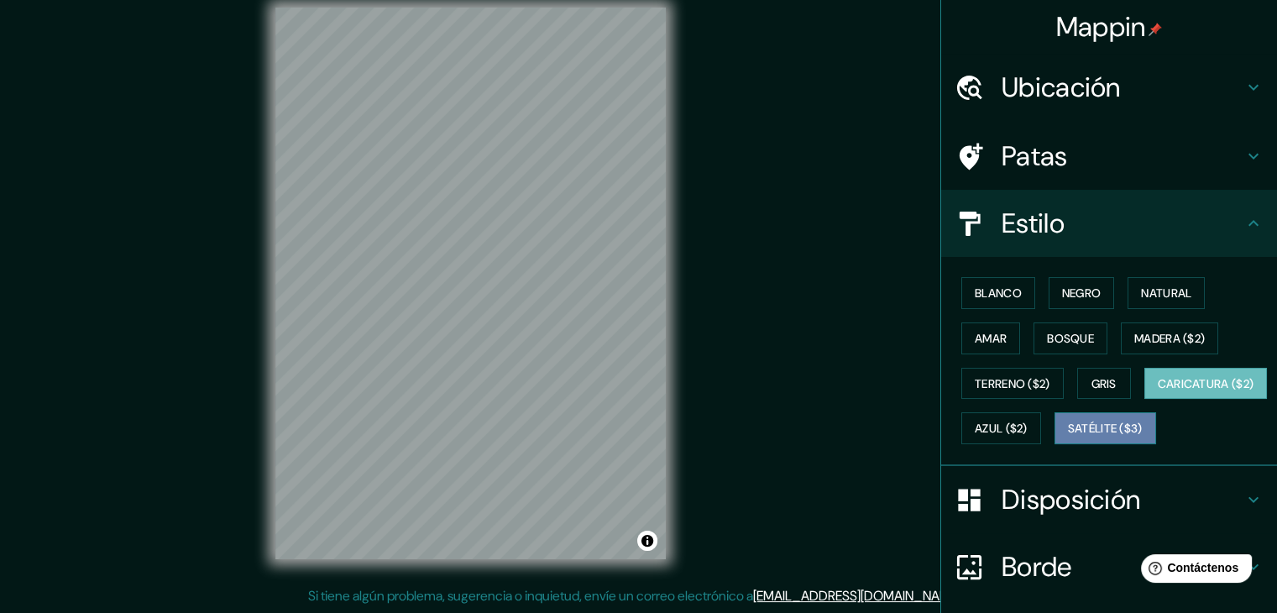
click at [1068, 437] on font "Satélite ($3)" at bounding box center [1105, 428] width 75 height 15
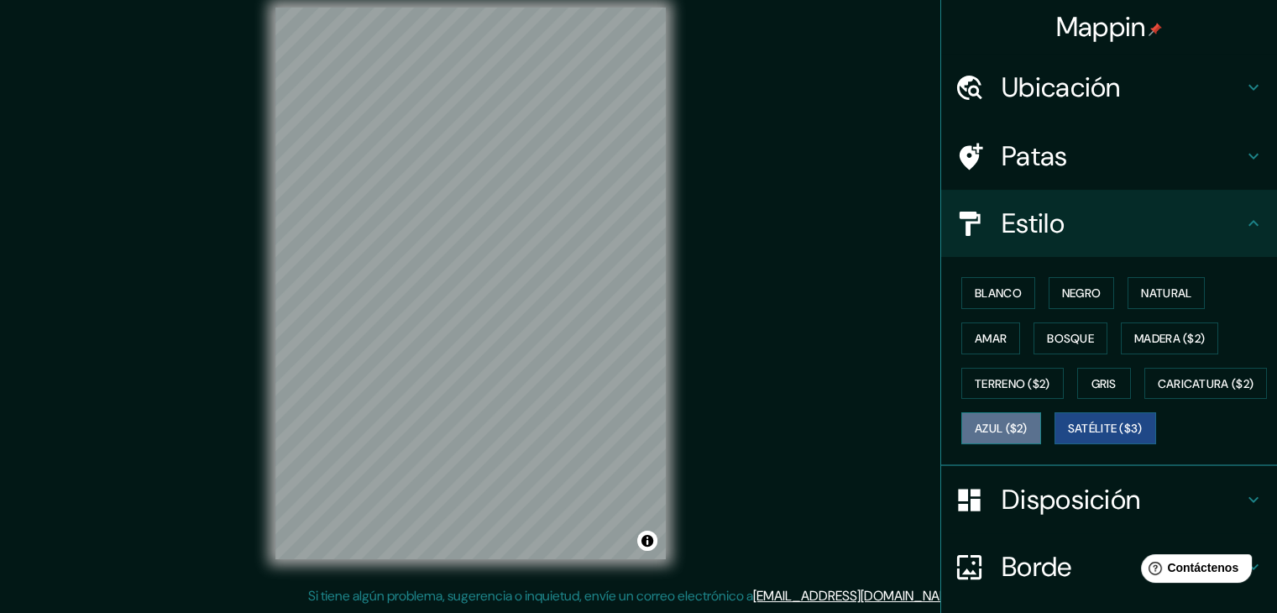
click at [1028, 421] on font "Azul ($2)" at bounding box center [1001, 428] width 53 height 15
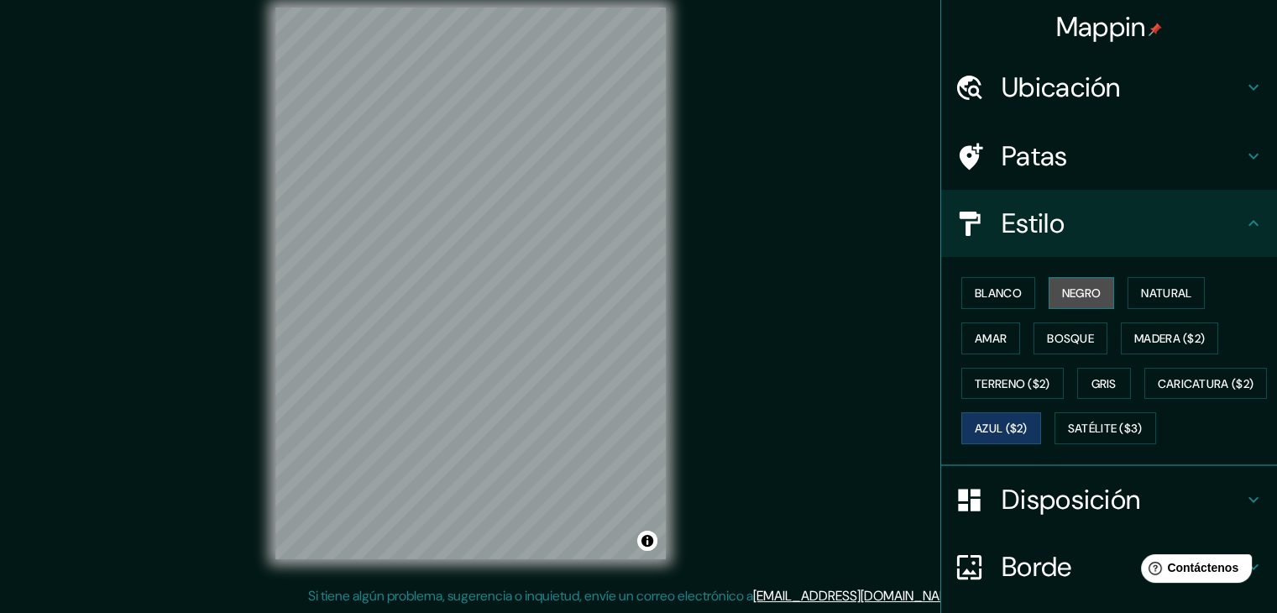
click at [1079, 280] on button "Negro" at bounding box center [1081, 293] width 66 height 32
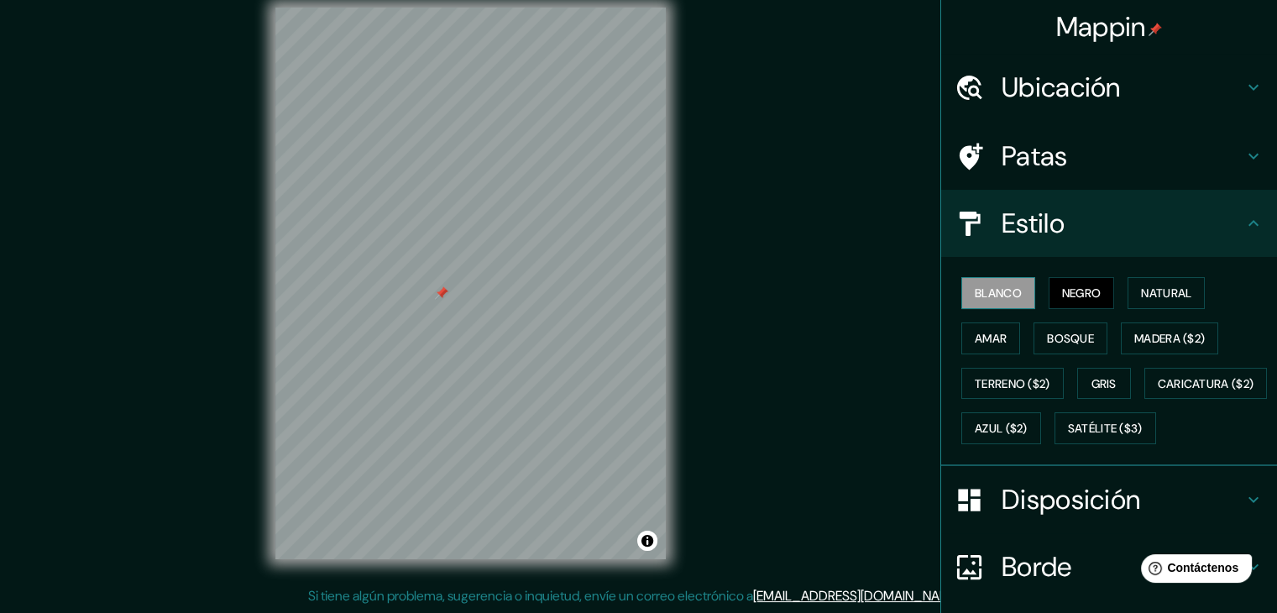
click at [975, 287] on font "Blanco" at bounding box center [998, 292] width 47 height 15
